Goal: Find specific page/section: Find specific page/section

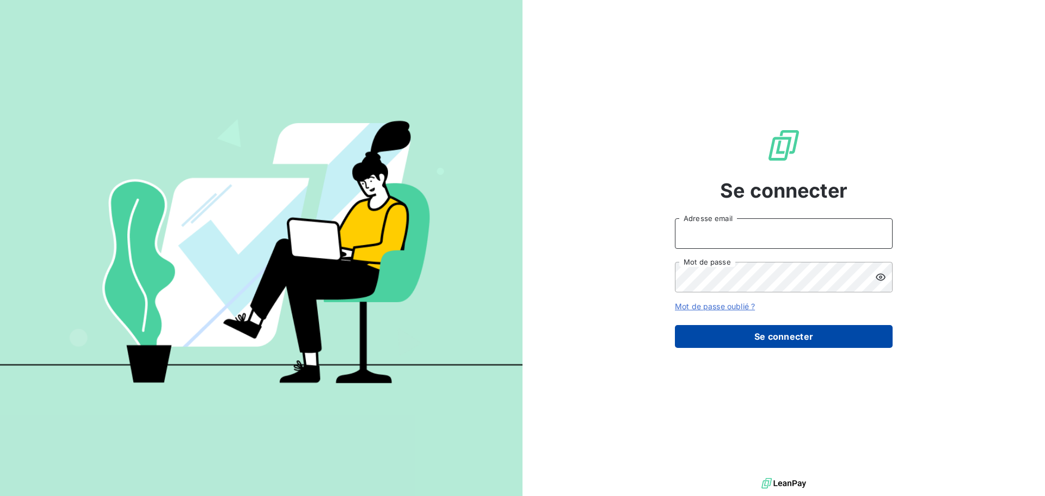
type input "[PERSON_NAME][EMAIL_ADDRESS][DOMAIN_NAME]"
click at [777, 329] on button "Se connecter" at bounding box center [784, 336] width 218 height 23
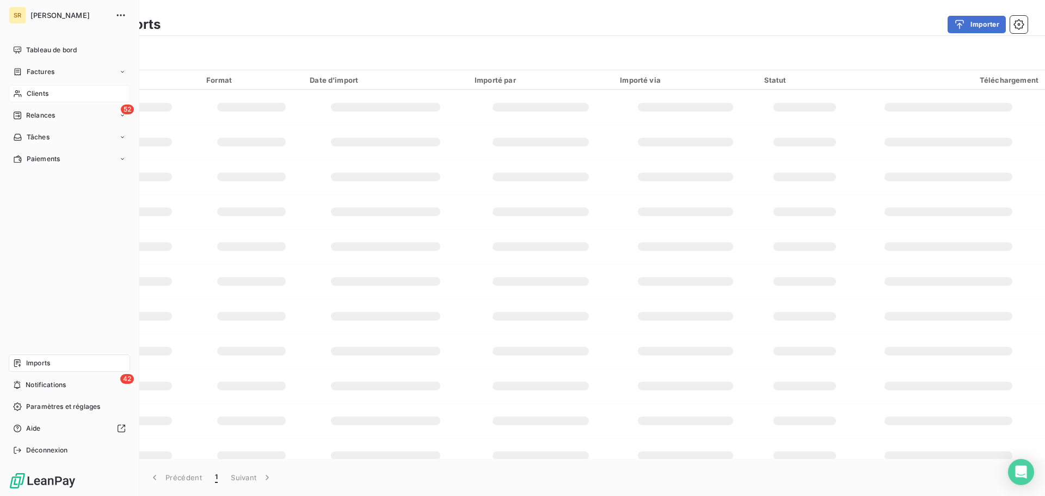
click at [30, 92] on span "Clients" at bounding box center [38, 94] width 22 height 10
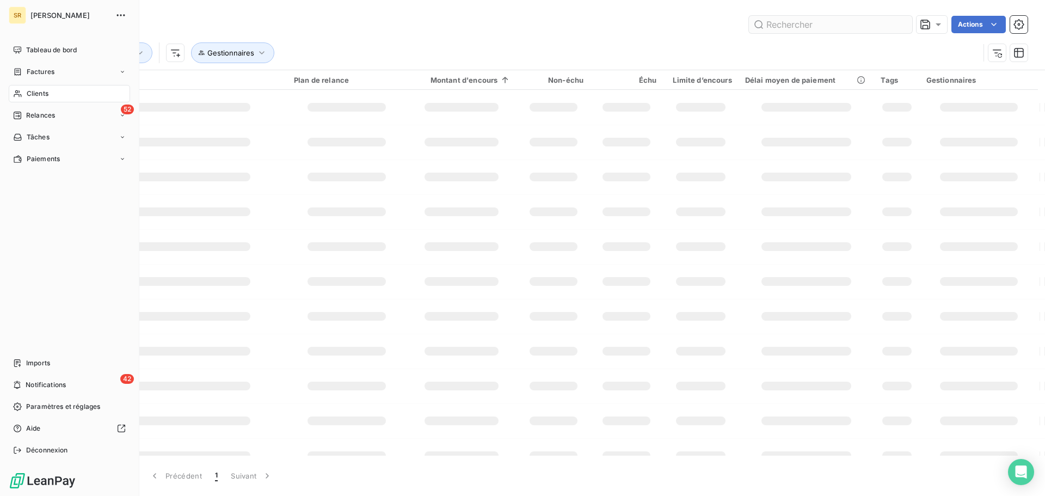
click at [847, 23] on input "text" at bounding box center [830, 24] width 163 height 17
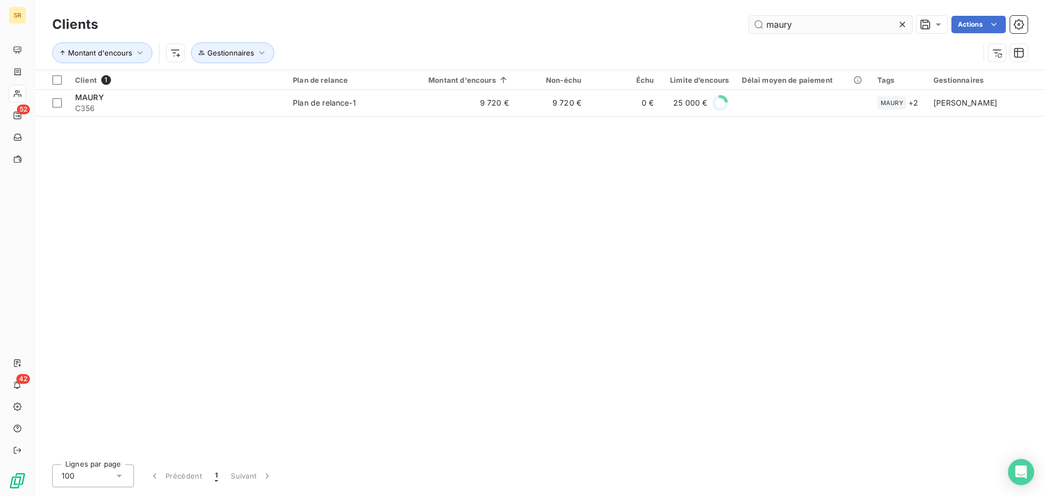
type input "maury"
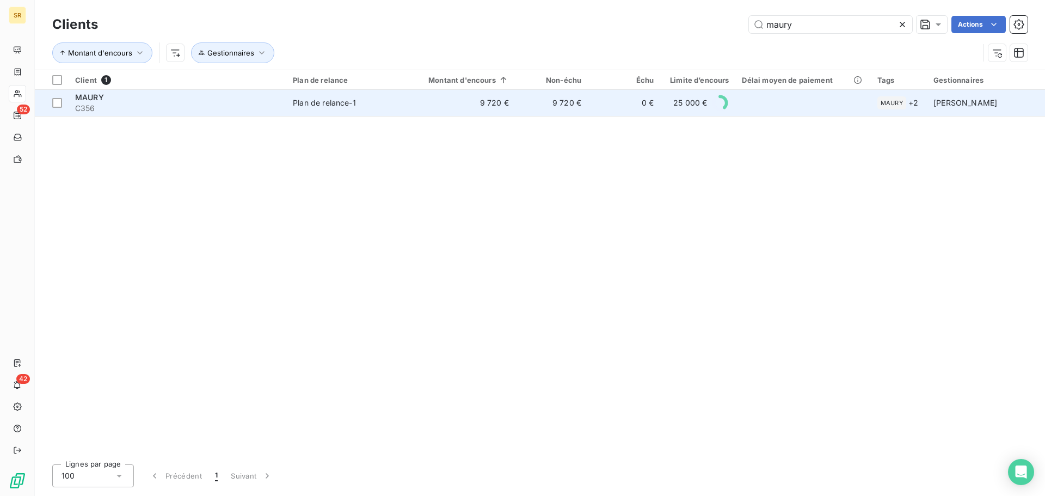
click at [90, 98] on span "MAURY" at bounding box center [89, 97] width 29 height 9
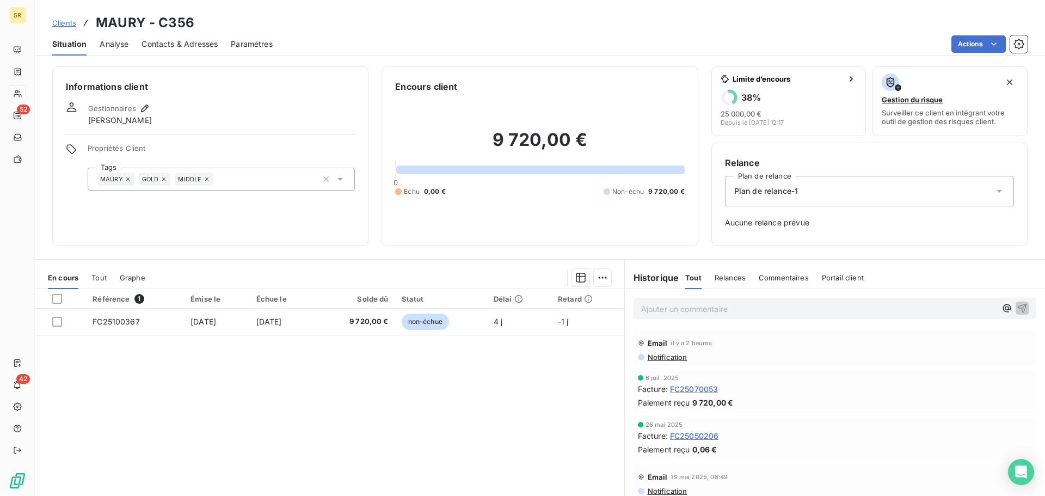
click at [654, 359] on span "Notification" at bounding box center [667, 357] width 41 height 9
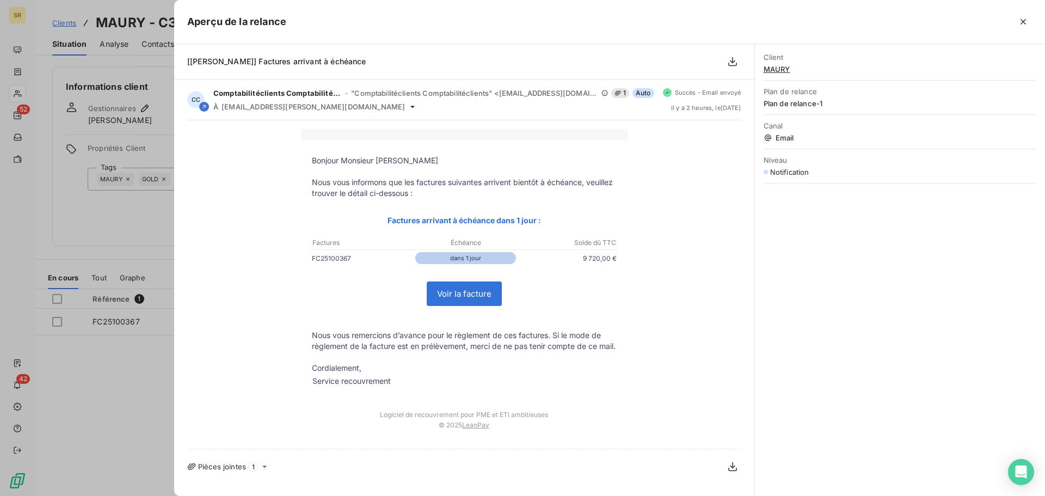
click at [81, 223] on div at bounding box center [522, 248] width 1045 height 496
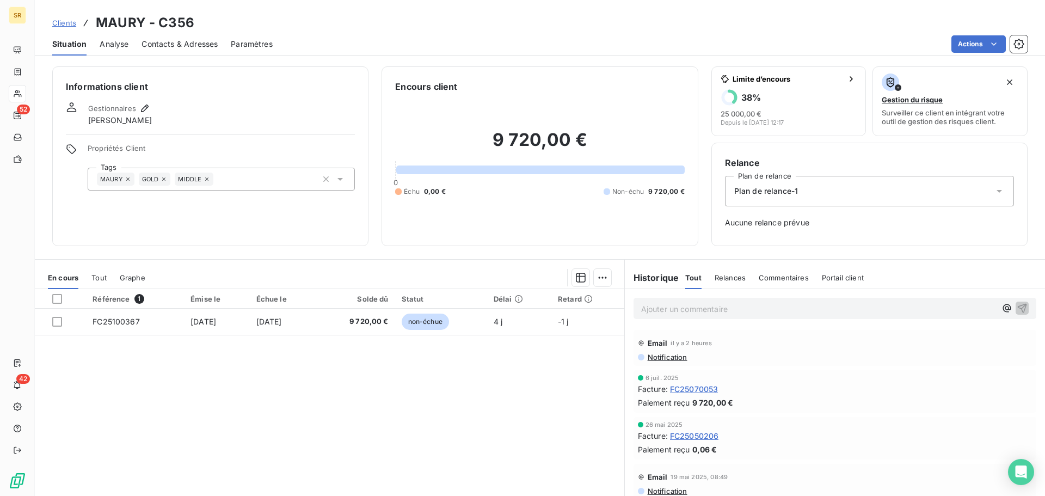
click at [161, 46] on span "Contacts & Adresses" at bounding box center [180, 44] width 76 height 11
